Goal: Transaction & Acquisition: Purchase product/service

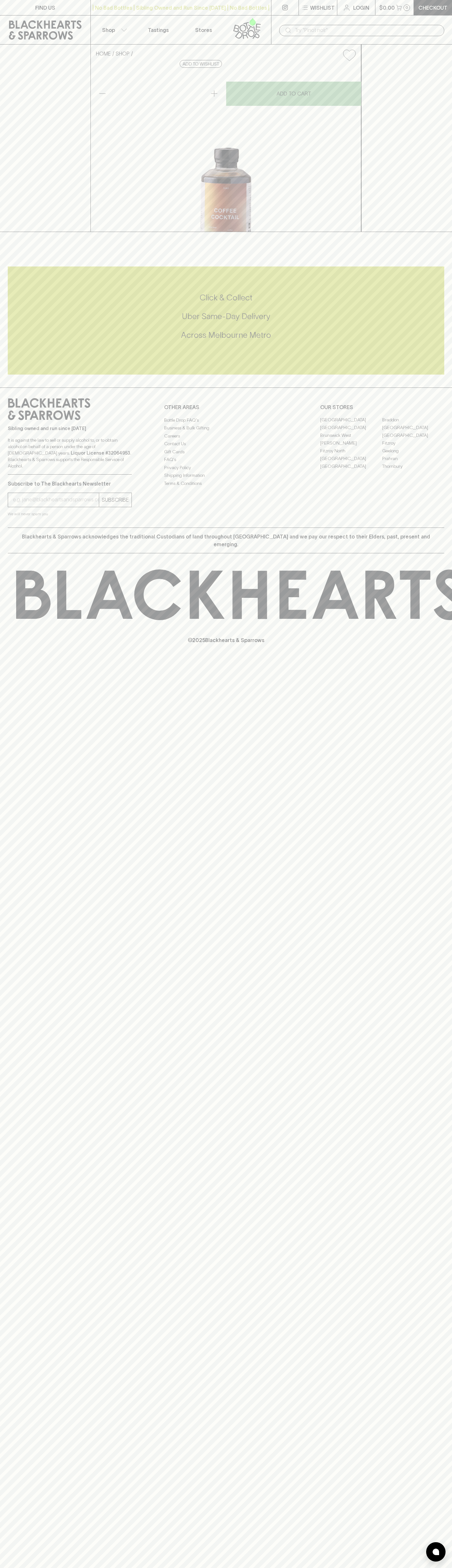
click at [83, 26] on icon at bounding box center [45, 30] width 81 height 19
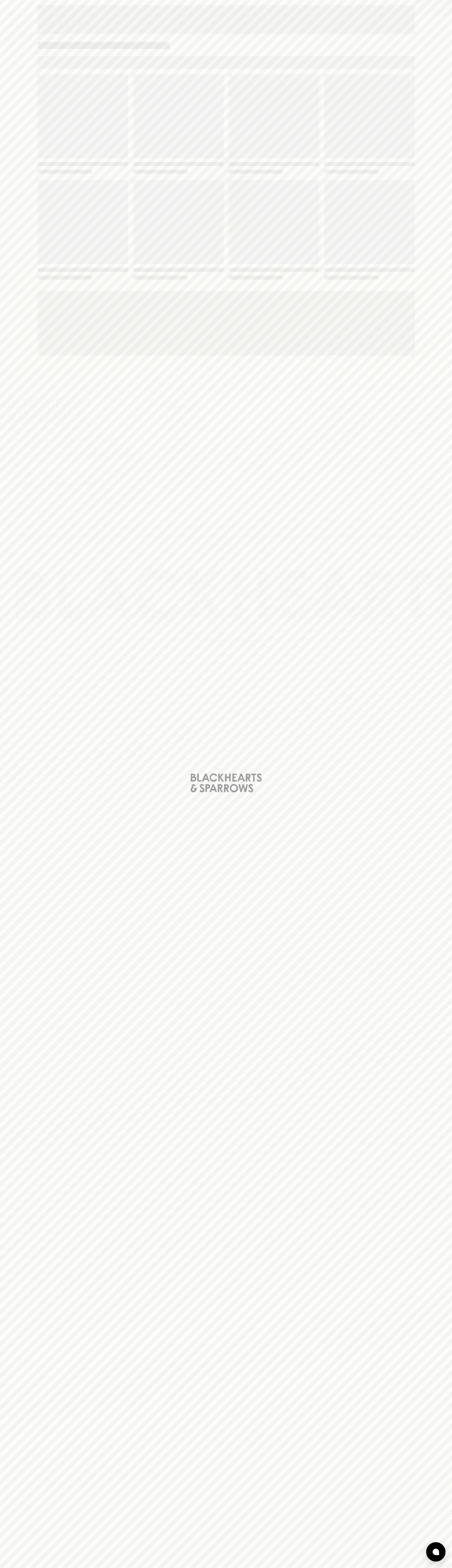
click at [142, 1567] on html "FIND US | No Bad Bottles | Sibling Owned and Run Since [DATE] | No Bad Bottles …" at bounding box center [226, 784] width 452 height 1568
click at [18, 129] on div "Loading" at bounding box center [226, 784] width 452 height 1568
